Goal: Task Accomplishment & Management: Manage account settings

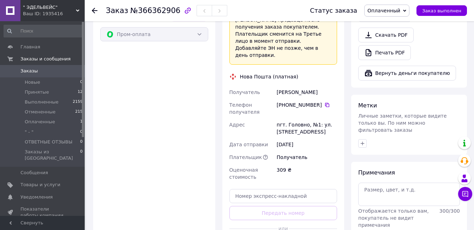
scroll to position [315, 0]
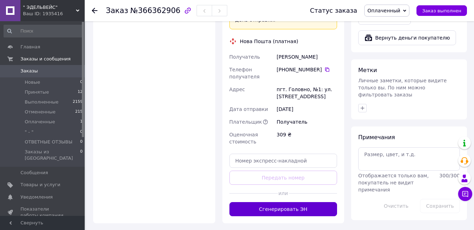
click at [287, 202] on button "Сгенерировать ЭН" at bounding box center [284, 209] width 108 height 14
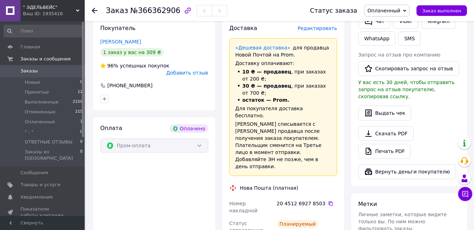
scroll to position [177, 0]
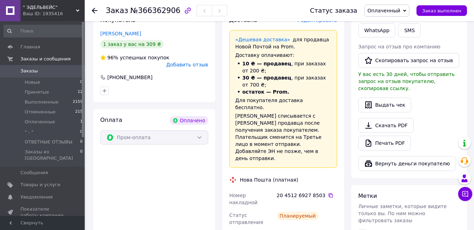
click at [93, 10] on use at bounding box center [95, 11] width 6 height 6
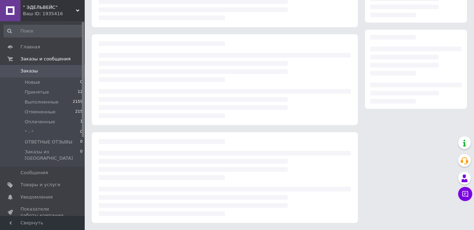
scroll to position [93, 0]
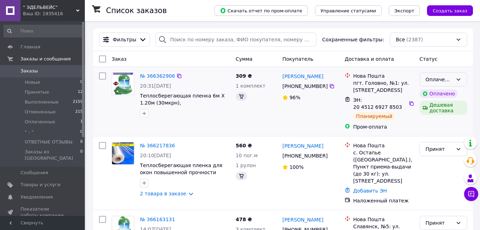
click at [455, 79] on icon at bounding box center [458, 80] width 6 height 6
click at [432, 96] on li "Принят" at bounding box center [438, 95] width 46 height 13
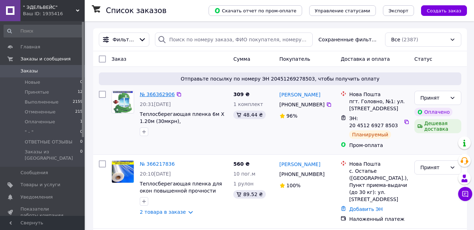
click at [154, 95] on link "№ 366362906" at bounding box center [157, 94] width 35 height 6
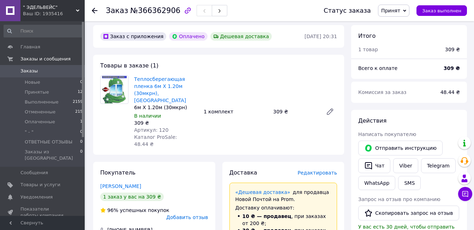
scroll to position [35, 0]
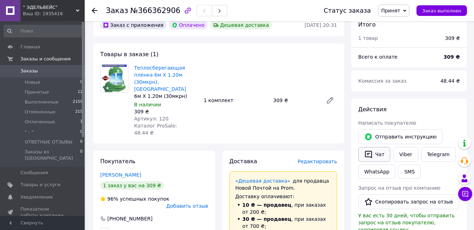
click at [379, 152] on button "Чат" at bounding box center [374, 154] width 32 height 15
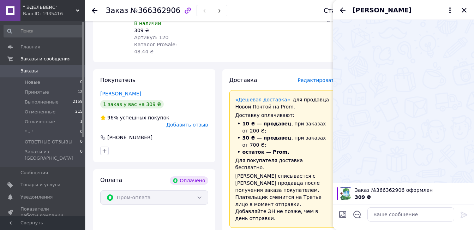
scroll to position [177, 0]
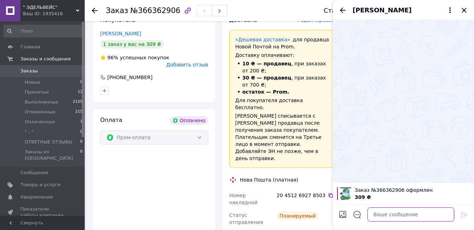
click at [388, 216] on textarea at bounding box center [411, 214] width 87 height 14
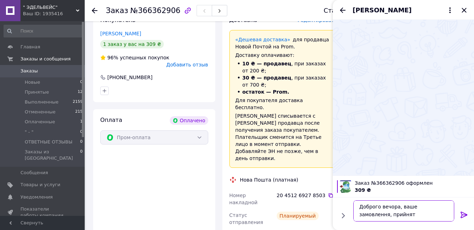
type textarea "Доброго вечора, ваше замовлення, прийнято"
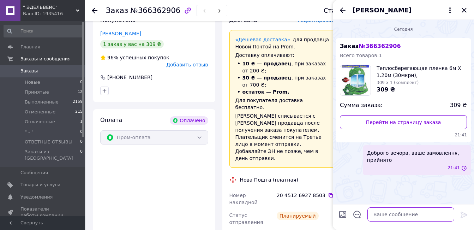
scroll to position [0, 0]
click at [343, 11] on icon "Назад" at bounding box center [343, 10] width 8 height 8
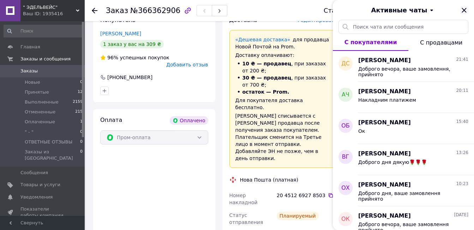
click at [465, 10] on icon "Закрыть" at bounding box center [464, 10] width 8 height 8
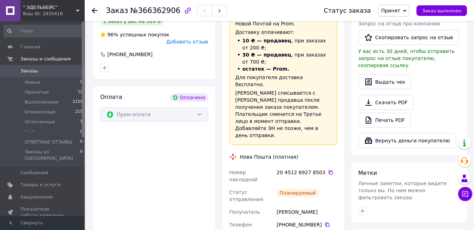
scroll to position [212, 0]
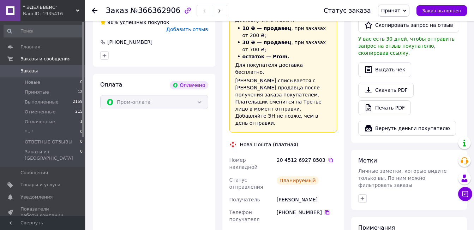
click at [326, 209] on icon at bounding box center [328, 212] width 6 height 6
drag, startPoint x: 458, startPoint y: 84, endPoint x: 95, endPoint y: 10, distance: 370.8
click at [458, 84] on div "Скачать PDF   Печать PDF" at bounding box center [409, 99] width 102 height 32
click at [95, 10] on icon at bounding box center [95, 11] width 6 height 6
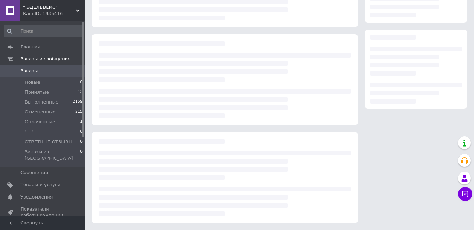
scroll to position [93, 0]
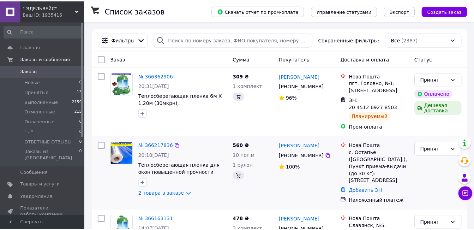
scroll to position [71, 0]
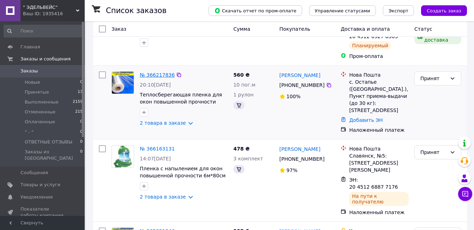
click at [156, 76] on link "№ 366217836" at bounding box center [157, 75] width 35 height 6
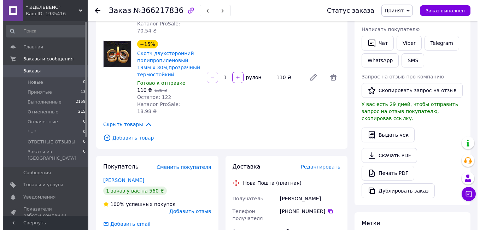
scroll to position [177, 0]
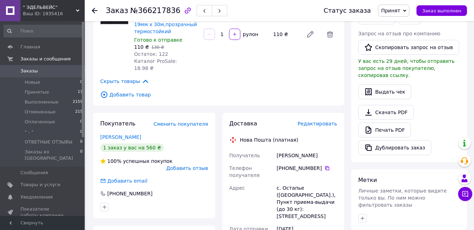
click at [316, 121] on span "Редактировать" at bounding box center [318, 124] width 40 height 6
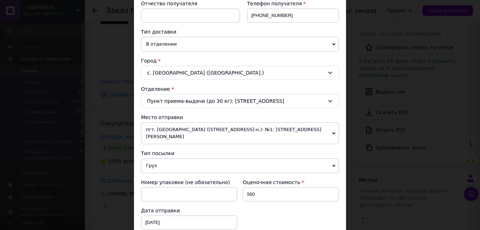
scroll to position [141, 0]
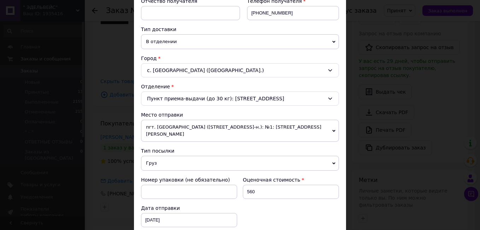
click at [330, 124] on span "пгт. [GEOGRAPHIC_DATA] ([STREET_ADDRESS]-н.): №1: [STREET_ADDRESS][PERSON_NAME]" at bounding box center [240, 131] width 198 height 22
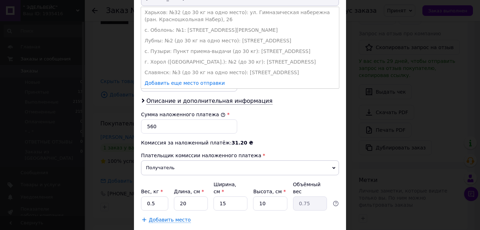
scroll to position [282, 0]
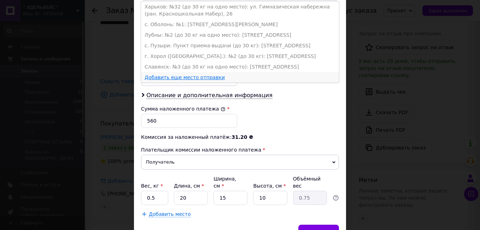
click at [193, 75] on link "Добавить еще место отправки" at bounding box center [184, 78] width 80 height 6
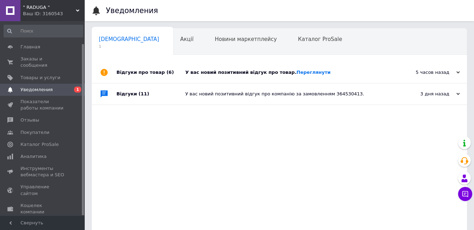
scroll to position [25, 0]
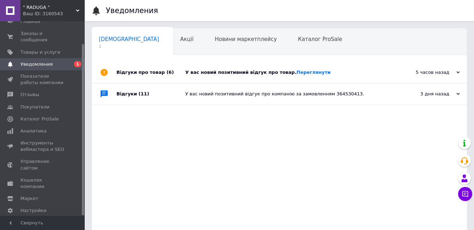
click at [138, 71] on div "Відгуки про товар (6)" at bounding box center [151, 72] width 69 height 21
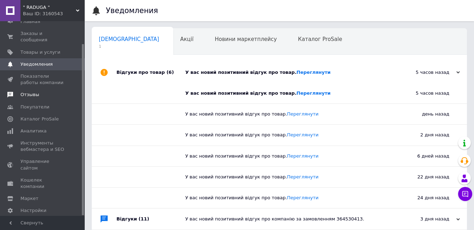
click at [29, 91] on span "Отзывы" at bounding box center [29, 94] width 19 height 6
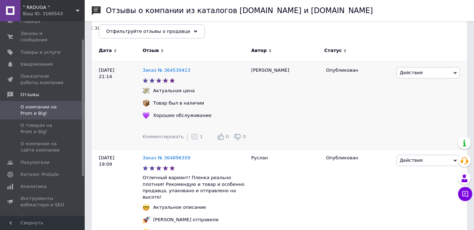
scroll to position [177, 0]
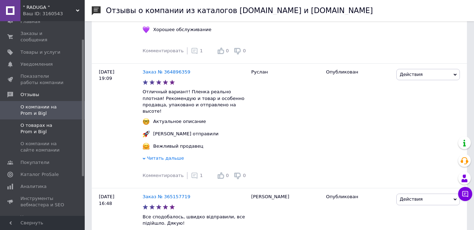
click at [36, 122] on span "О товарах на Prom и Bigl" at bounding box center [42, 128] width 45 height 13
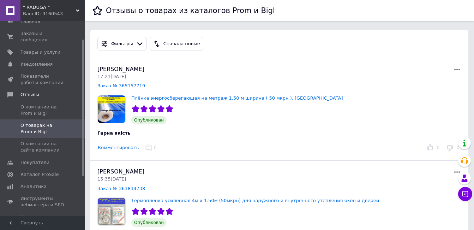
scroll to position [35, 0]
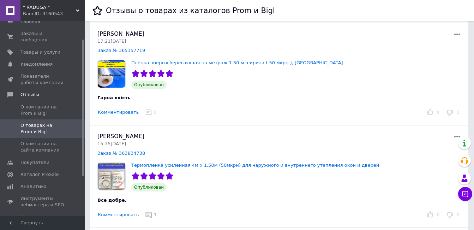
click at [114, 113] on button "Комментировать" at bounding box center [118, 112] width 42 height 7
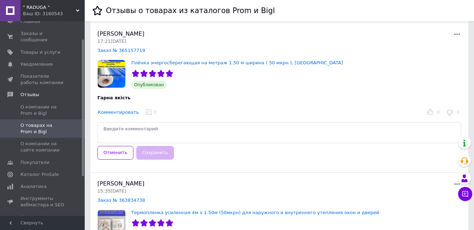
drag, startPoint x: 91, startPoint y: 108, endPoint x: 119, endPoint y: 128, distance: 33.9
click at [91, 108] on div "Галина Редя 17:21, 12.10.25 Заказ № 365157719 Плёнка энергосберегающая на метра…" at bounding box center [279, 98] width 378 height 150
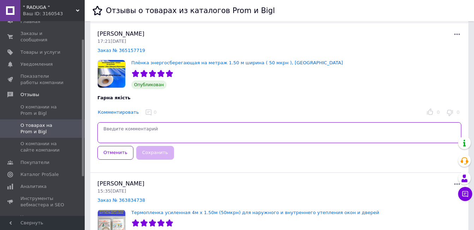
click at [119, 128] on textarea at bounding box center [279, 132] width 364 height 21
paste textarea "Звертайтесь, будемо раді вас бачити! Бажаємо вам більше радісних подій і всього…"
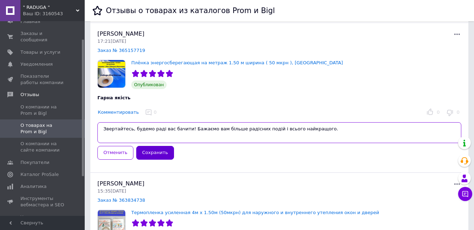
type textarea "Звертайтесь, будемо раді вас бачити! Бажаємо вам більше радісних подій і всього…"
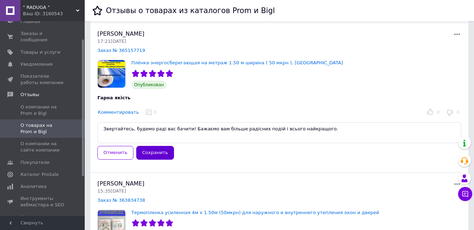
click at [157, 152] on button "Сохранить" at bounding box center [155, 153] width 38 height 14
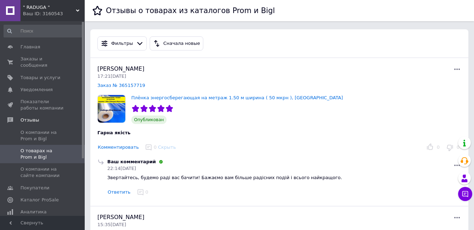
scroll to position [0, 0]
click at [28, 60] on span "Заказы и сообщения" at bounding box center [42, 62] width 45 height 13
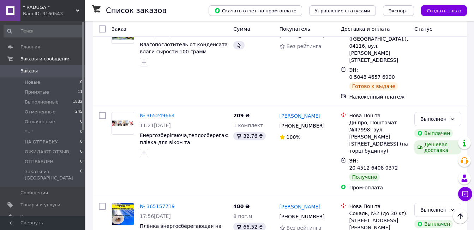
scroll to position [989, 0]
